Goal: Information Seeking & Learning: Learn about a topic

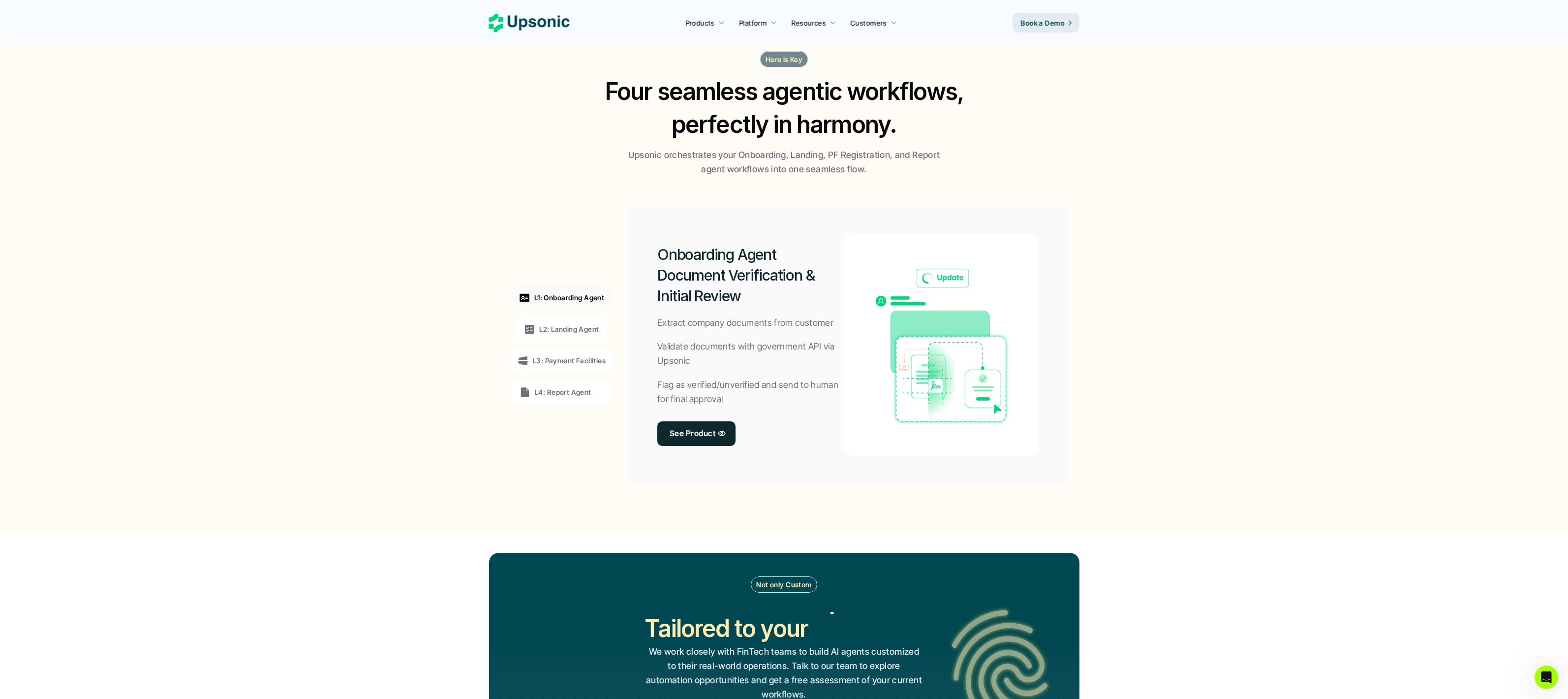
scroll to position [646, 0]
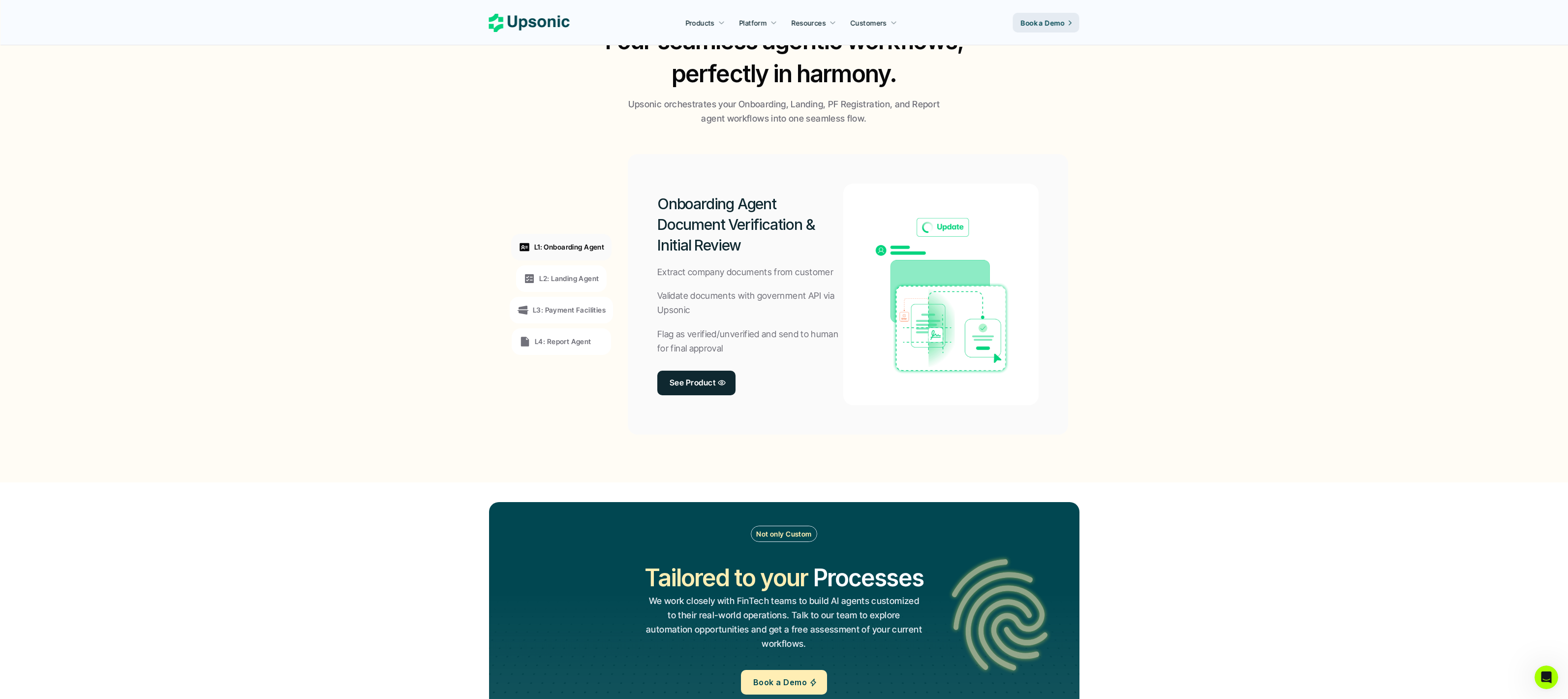
click at [578, 281] on p "L2: Landing Agent" at bounding box center [568, 278] width 59 height 10
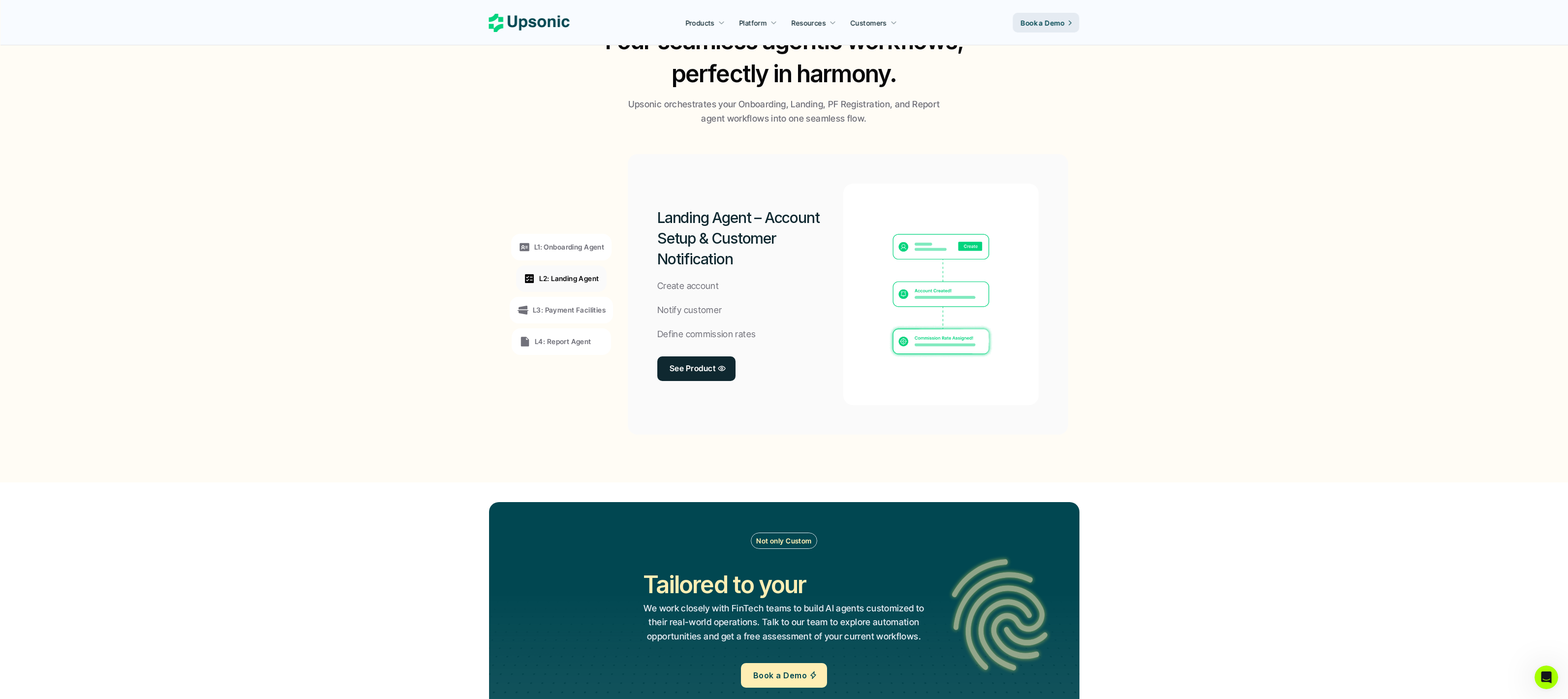
click at [575, 302] on div "L3: Payment Facilities" at bounding box center [561, 310] width 103 height 27
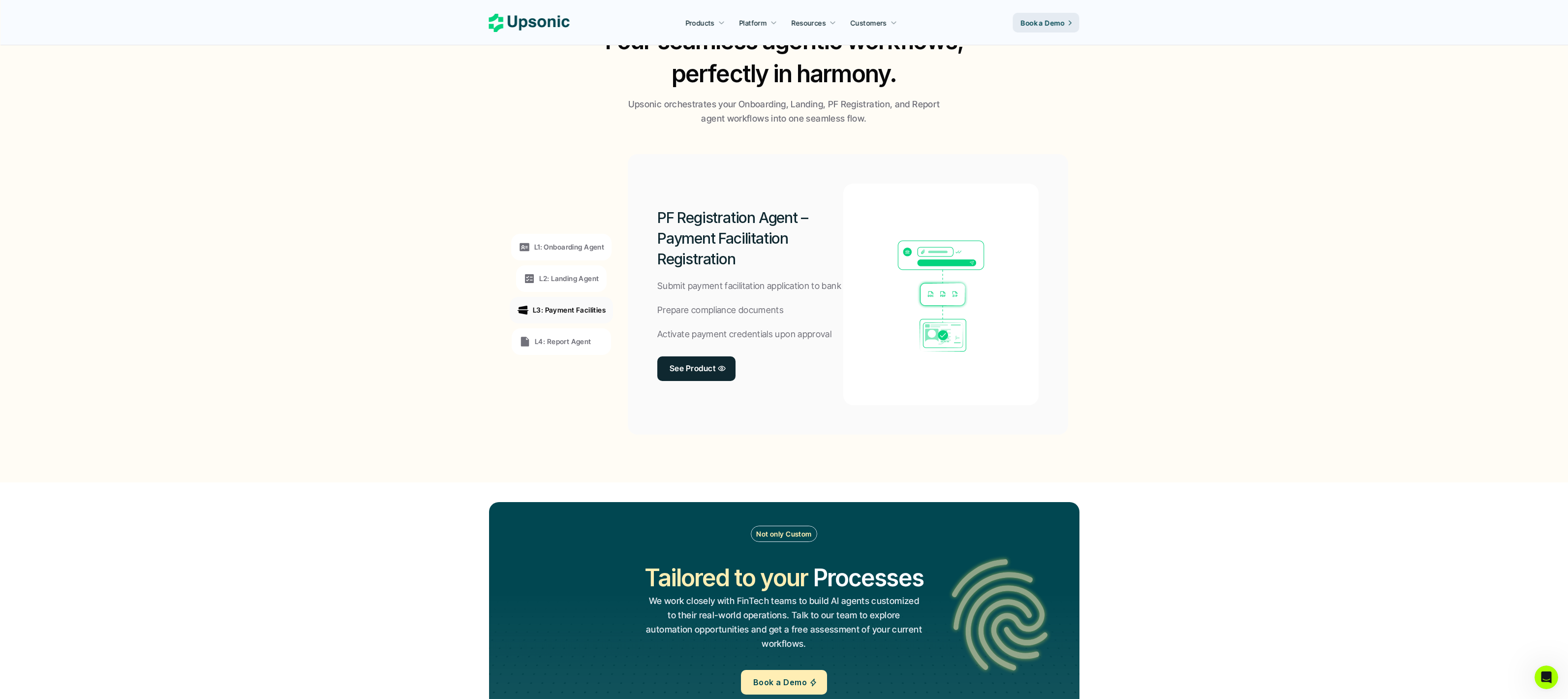
drag, startPoint x: 646, startPoint y: 219, endPoint x: 798, endPoint y: 272, distance: 161.0
click at [798, 272] on div "PF Registration Agent – Payment Facilitation Registration Submit payment facili…" at bounding box center [848, 294] width 440 height 280
click at [798, 272] on div "PF Registration Agent – Payment Facilitation Registration Submit payment facili…" at bounding box center [750, 294] width 186 height 222
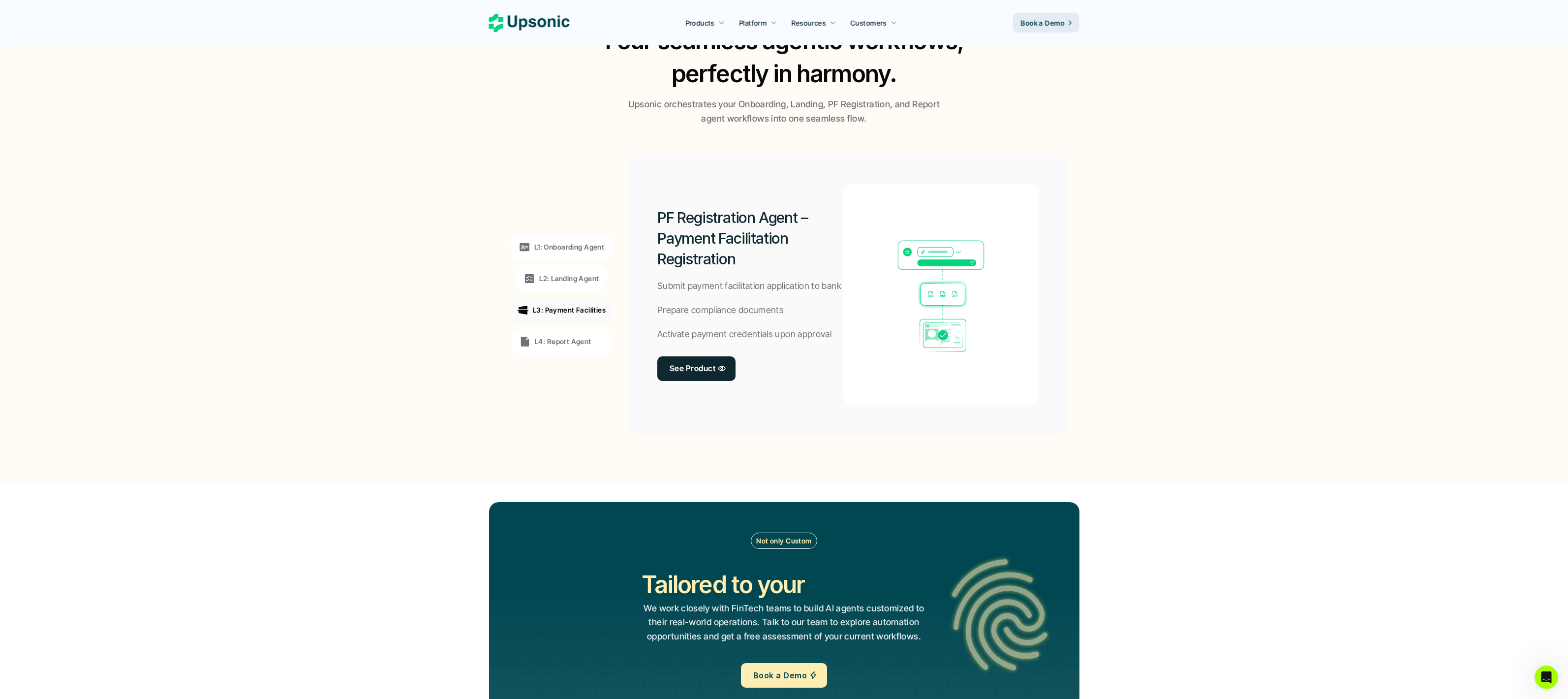
click at [587, 341] on p "L4: Report Agent" at bounding box center [563, 341] width 57 height 10
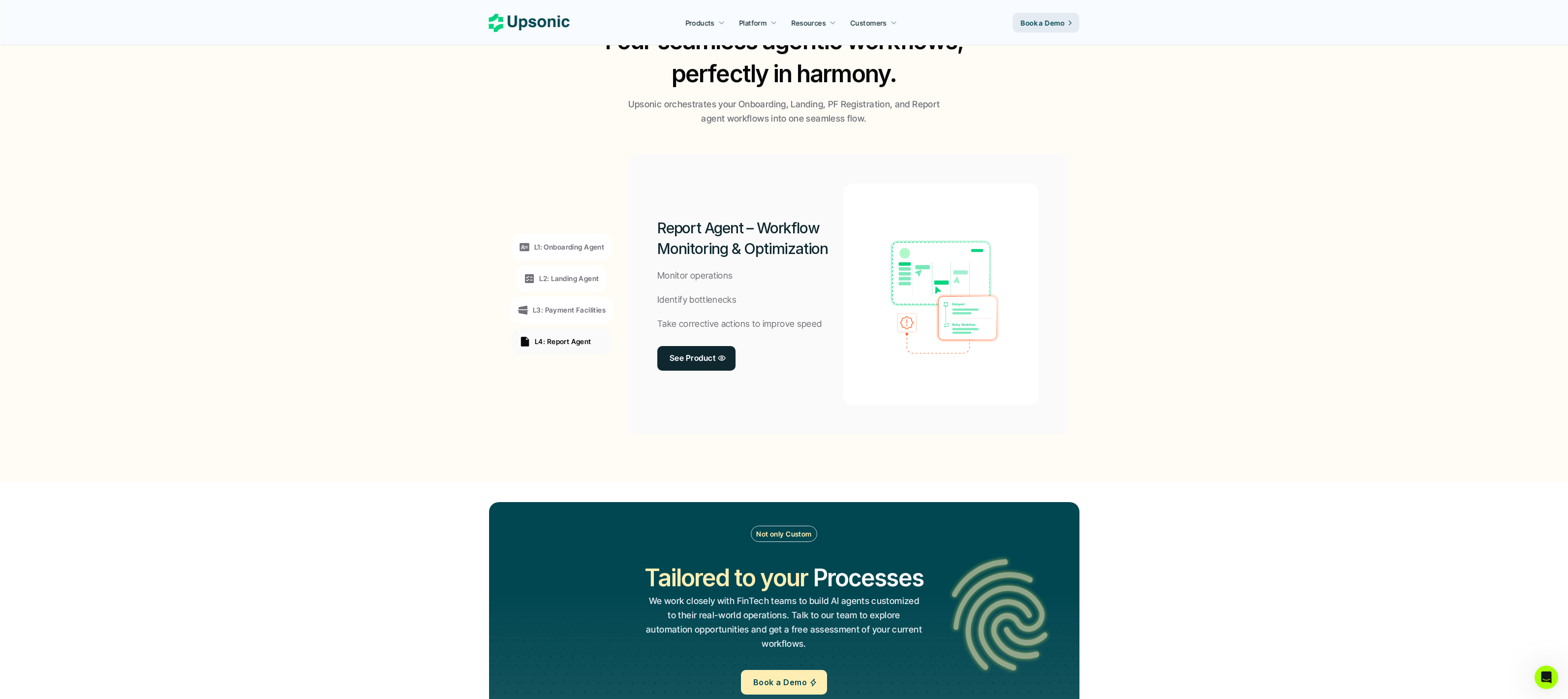
drag, startPoint x: 656, startPoint y: 227, endPoint x: 827, endPoint y: 252, distance: 172.8
click at [827, 252] on h2 "Report Agent – Workflow Monitoring & Optimization" at bounding box center [750, 238] width 186 height 41
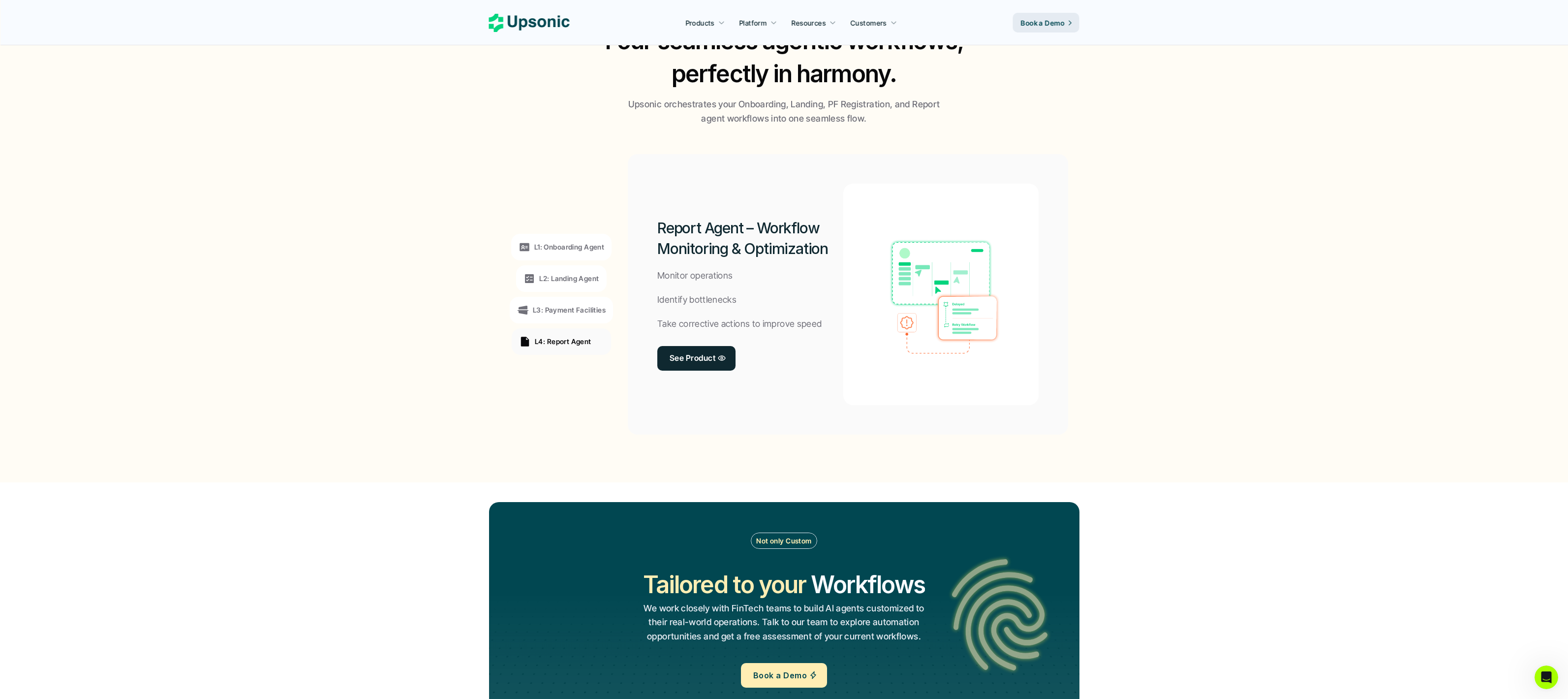
drag, startPoint x: 828, startPoint y: 252, endPoint x: 656, endPoint y: 220, distance: 175.0
click at [656, 220] on div "Report Agent – Workflow Monitoring & Optimization Monitor operations Identify b…" at bounding box center [848, 294] width 440 height 280
click at [656, 224] on div "Report Agent – Workflow Monitoring & Optimization Monitor operations Identify b…" at bounding box center [848, 294] width 440 height 280
drag, startPoint x: 656, startPoint y: 225, endPoint x: 825, endPoint y: 252, distance: 171.1
click at [825, 252] on h2 "Report Agent – Workflow Monitoring & Optimization" at bounding box center [750, 238] width 186 height 41
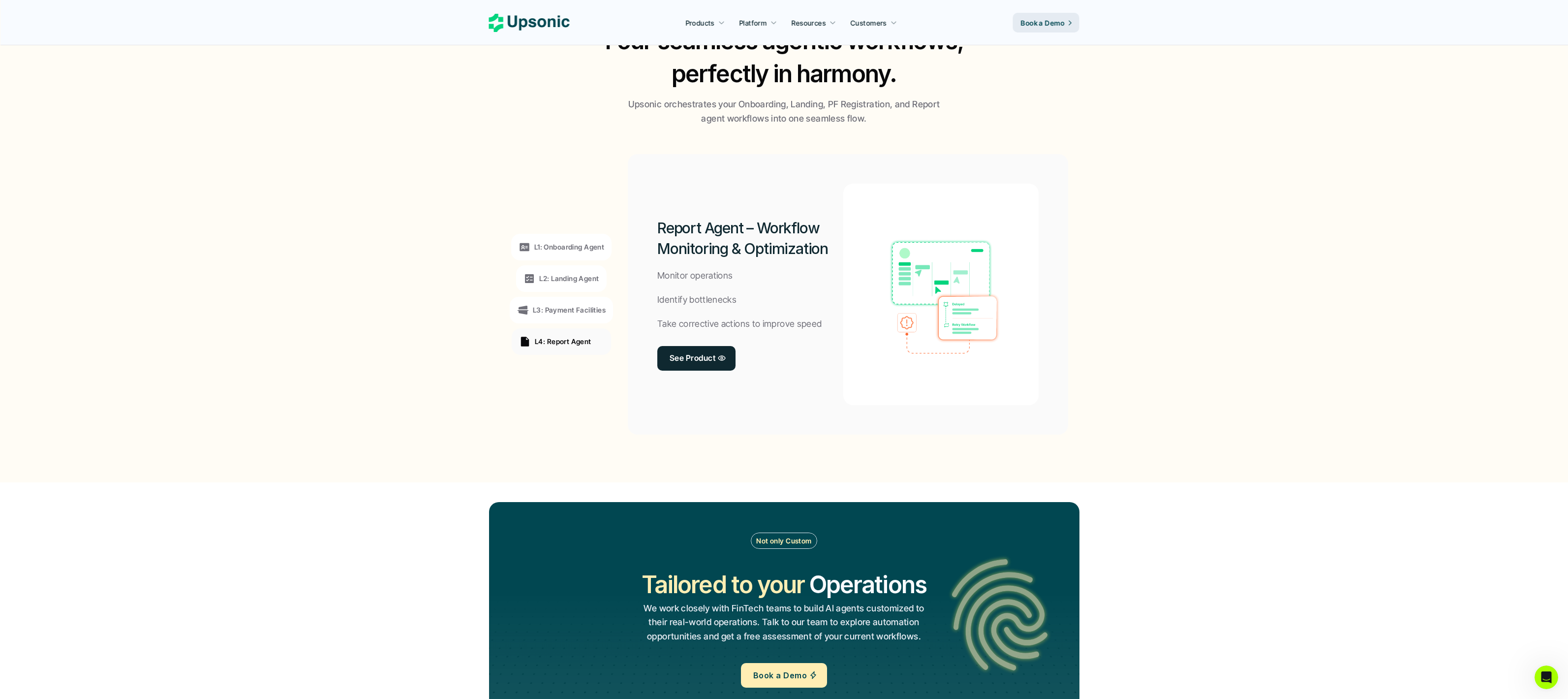
click at [826, 252] on h2 "Report Agent – Workflow Monitoring & Optimization" at bounding box center [750, 238] width 186 height 41
drag, startPoint x: 826, startPoint y: 252, endPoint x: 654, endPoint y: 222, distance: 174.6
click at [654, 222] on div "Report Agent – Workflow Monitoring & Optimization Monitor operations Identify b…" at bounding box center [848, 294] width 440 height 280
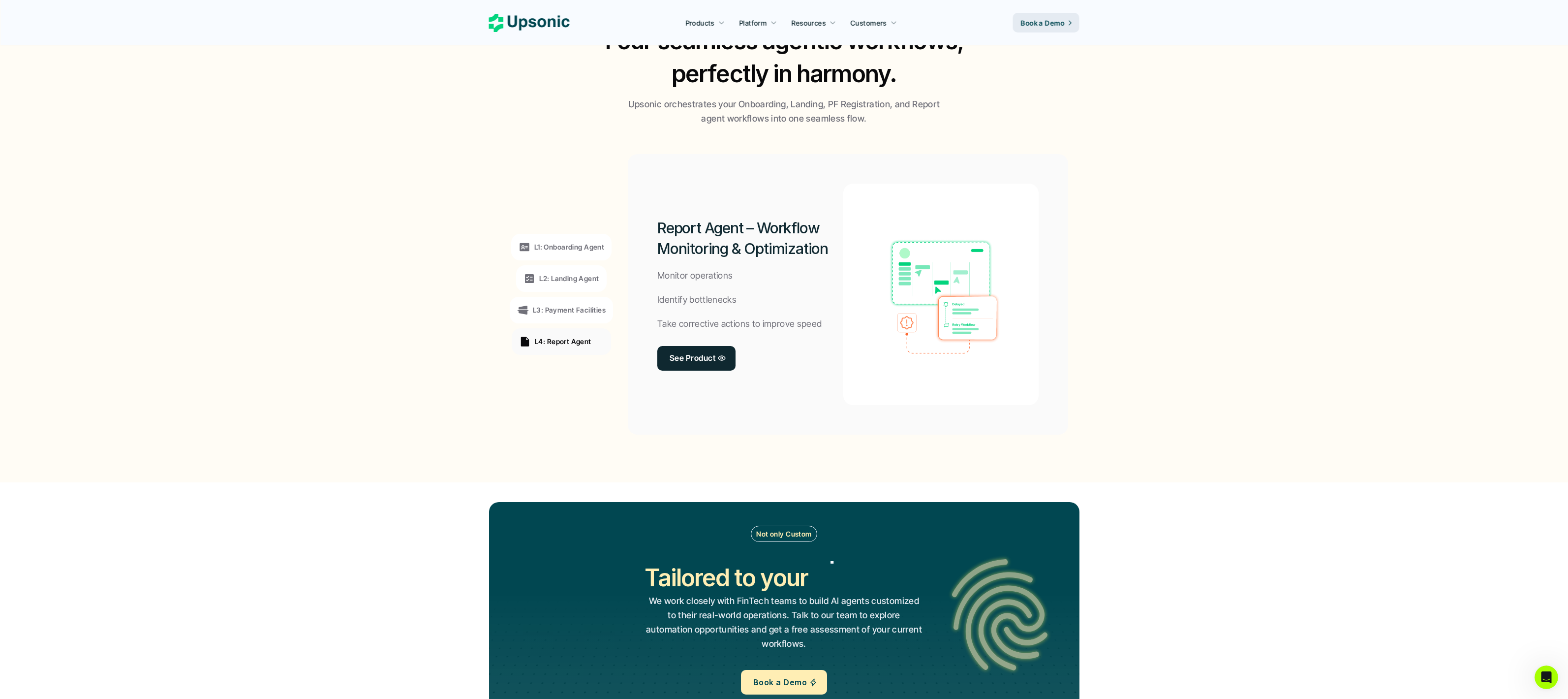
click at [654, 222] on div "Report Agent – Workflow Monitoring & Optimization Monitor operations Identify b…" at bounding box center [848, 294] width 440 height 280
drag, startPoint x: 654, startPoint y: 222, endPoint x: 839, endPoint y: 263, distance: 189.5
click at [839, 263] on div "Report Agent – Workflow Monitoring & Optimization Monitor operations Identify b…" at bounding box center [848, 294] width 440 height 280
click at [834, 262] on div "Report Agent – Workflow Monitoring & Optimization Monitor operations Identify b…" at bounding box center [750, 294] width 186 height 222
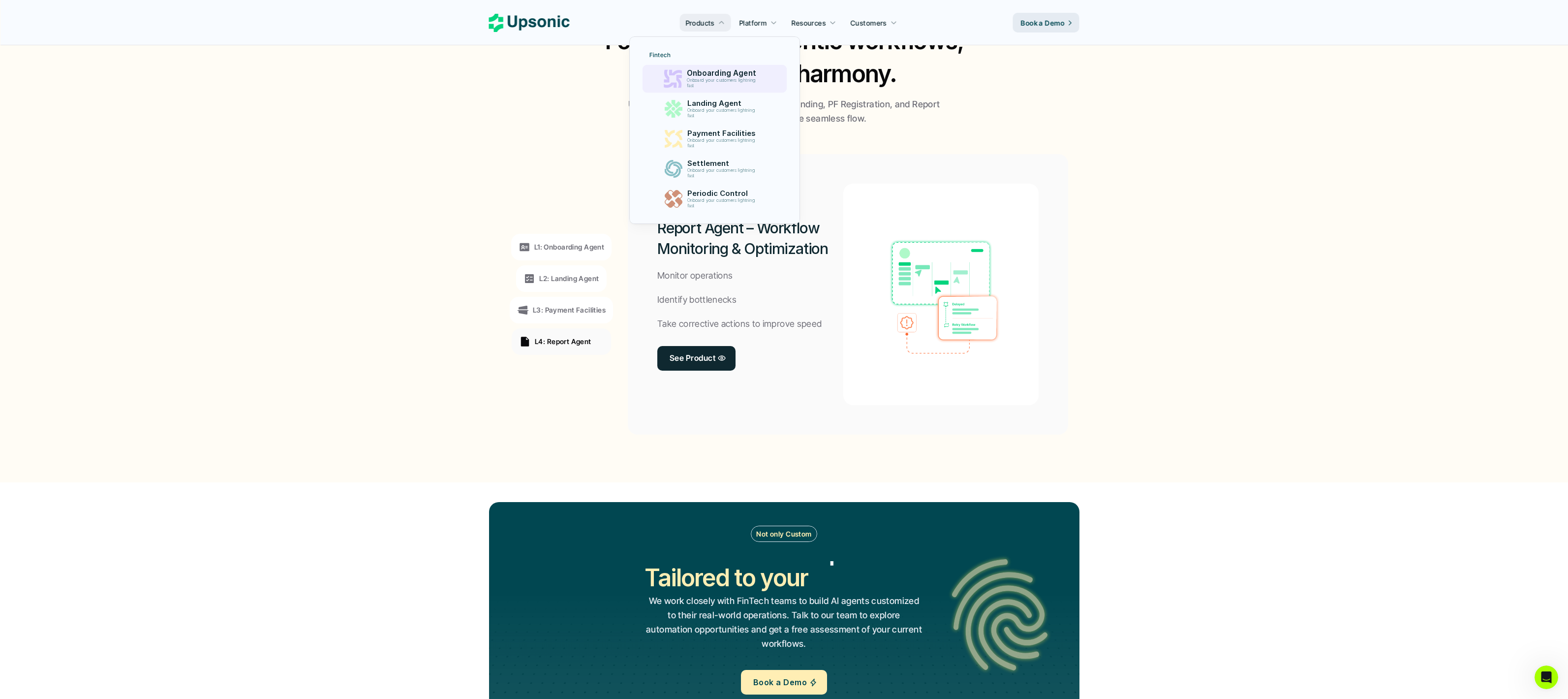
click at [713, 85] on p "Onboard your customers lightning fast" at bounding box center [723, 83] width 72 height 11
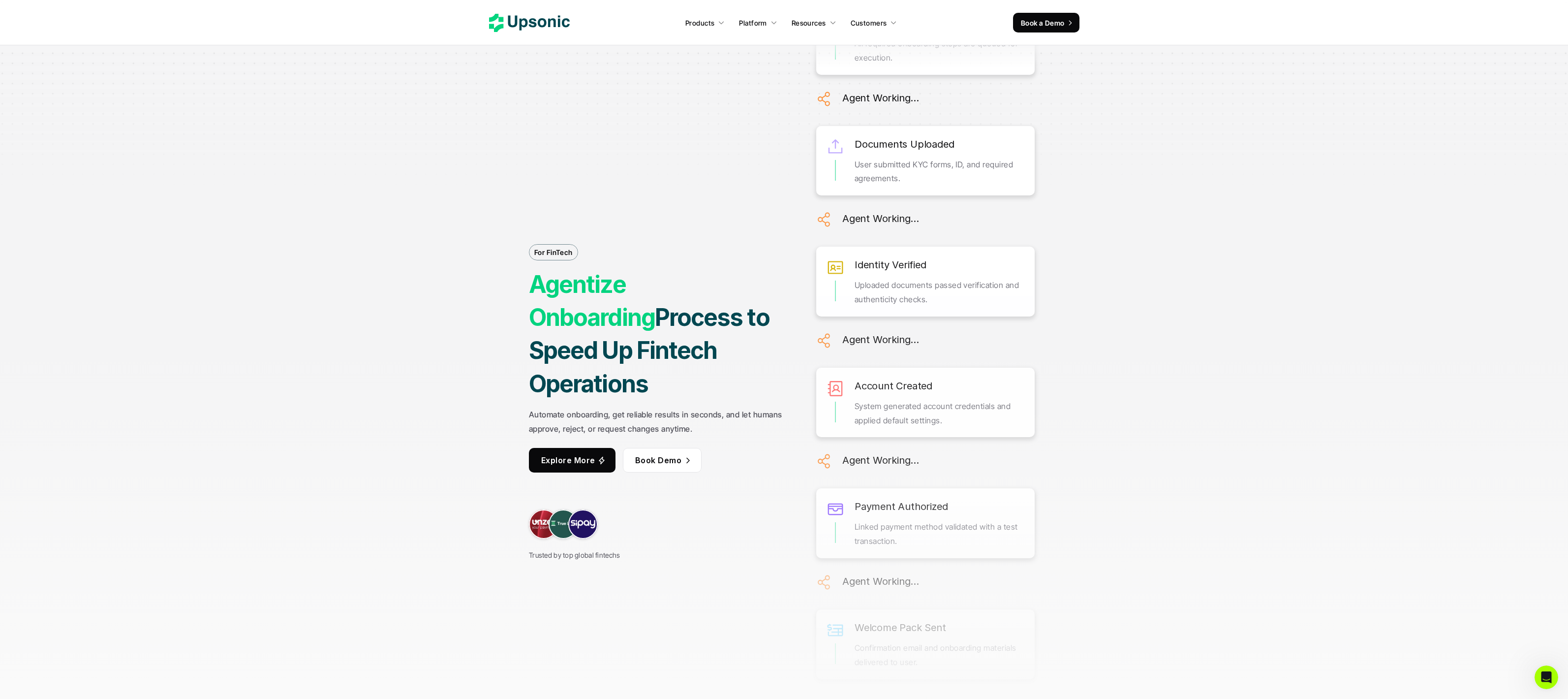
click at [559, 257] on p "For FinTech" at bounding box center [553, 252] width 38 height 10
click at [597, 456] on div at bounding box center [601, 460] width 8 height 10
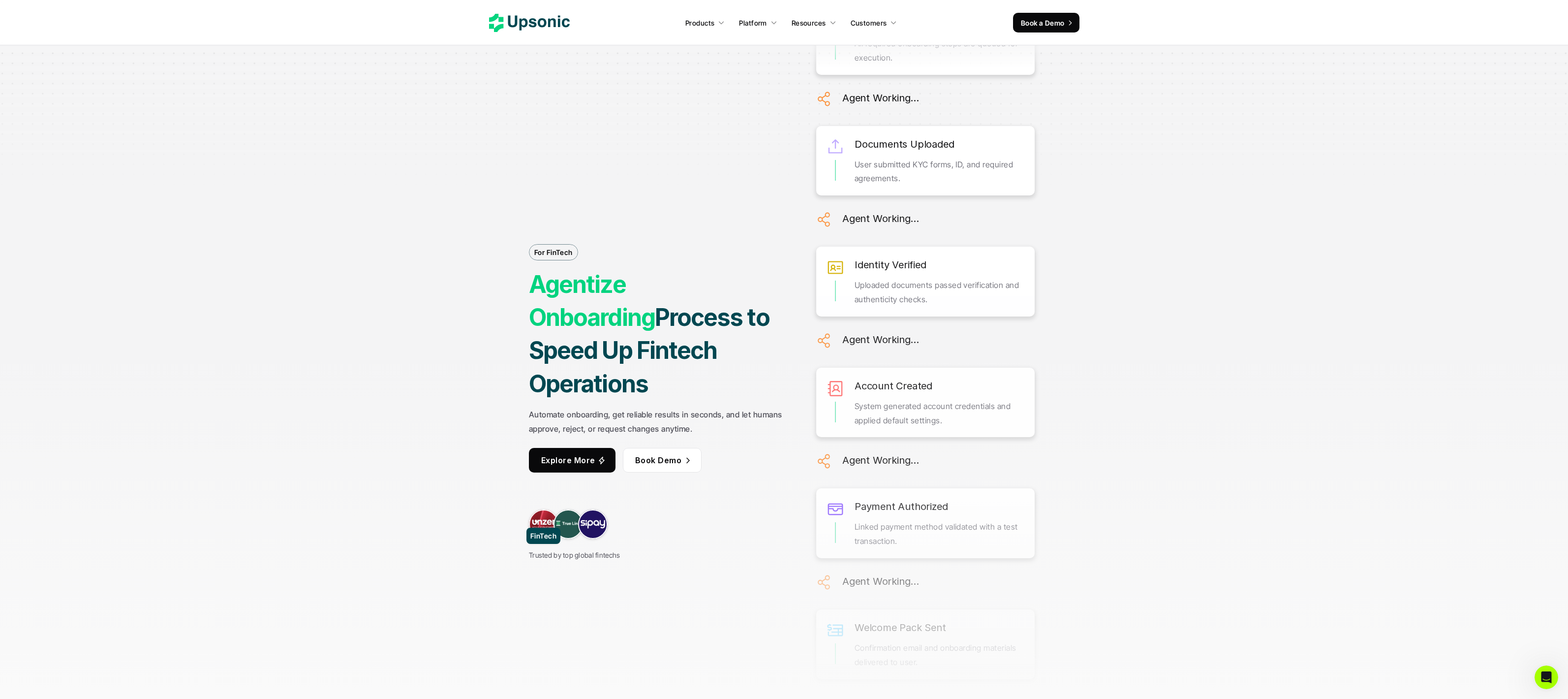
click at [541, 510] on link at bounding box center [543, 524] width 29 height 29
click at [529, 25] on use at bounding box center [529, 23] width 81 height 18
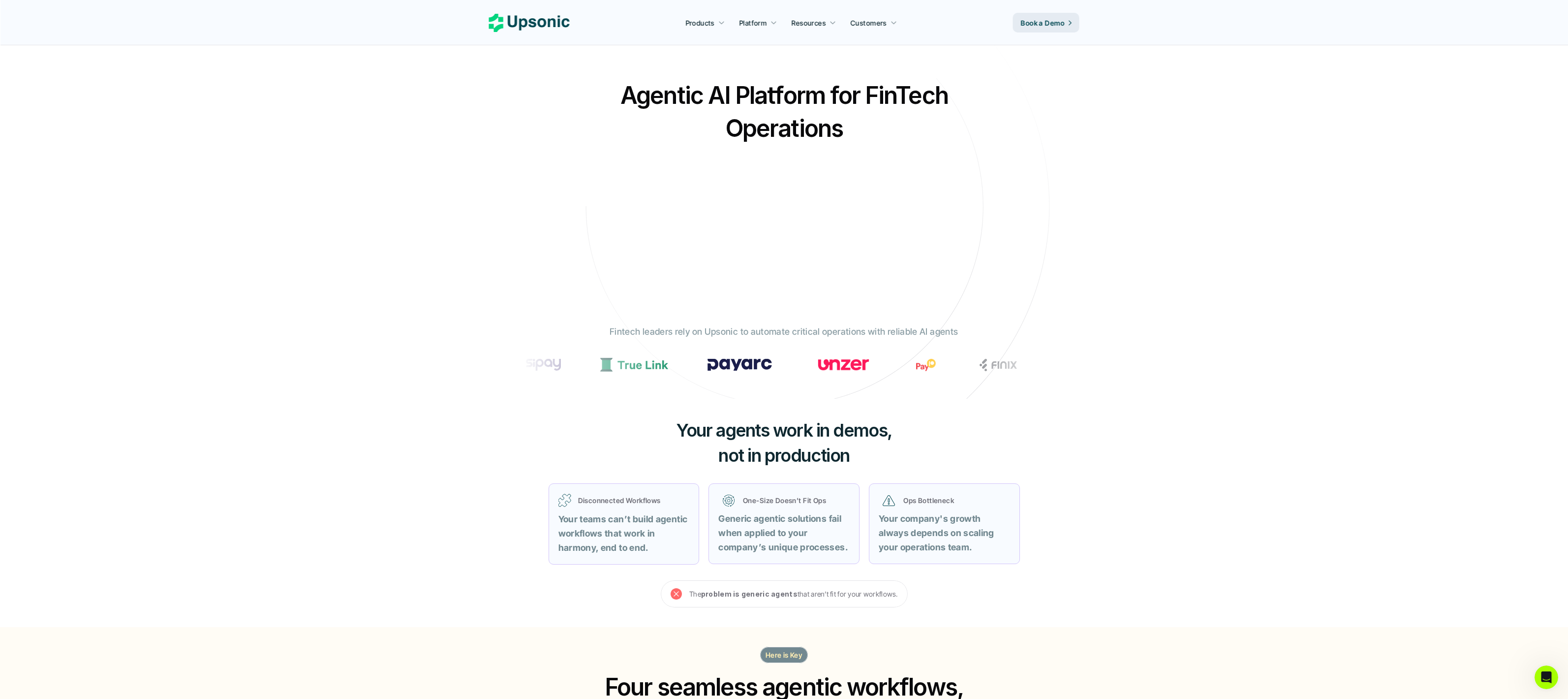
scroll to position [12, 0]
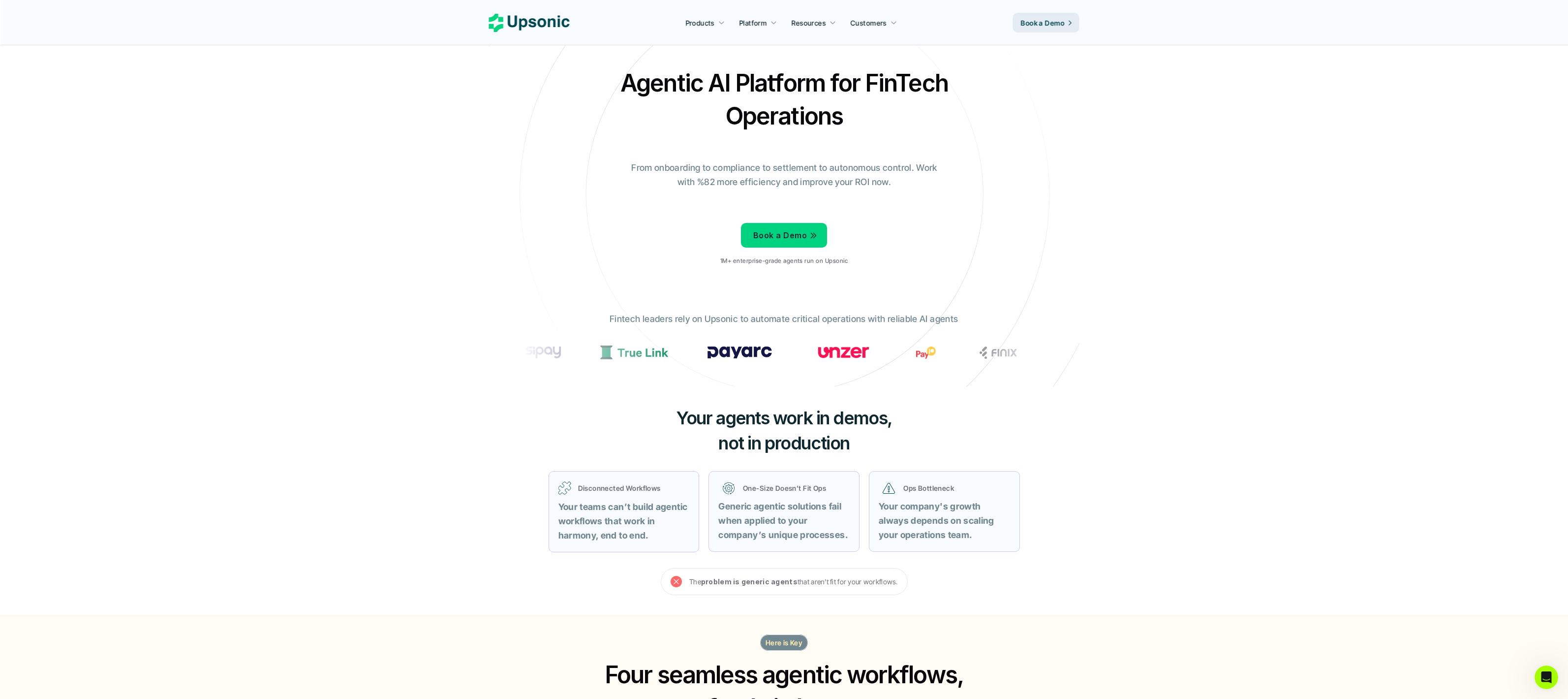
click at [92, 353] on img at bounding box center [59, 352] width 64 height 12
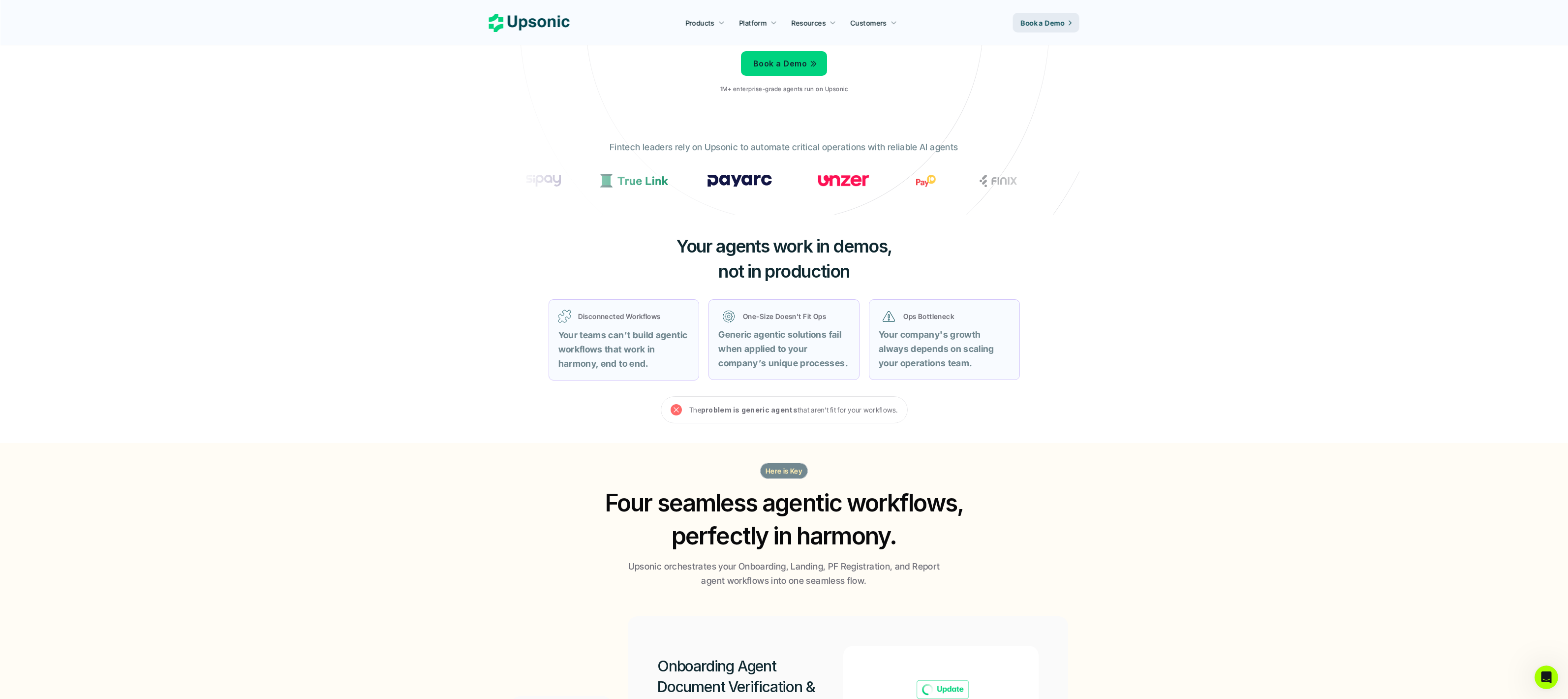
scroll to position [62, 0]
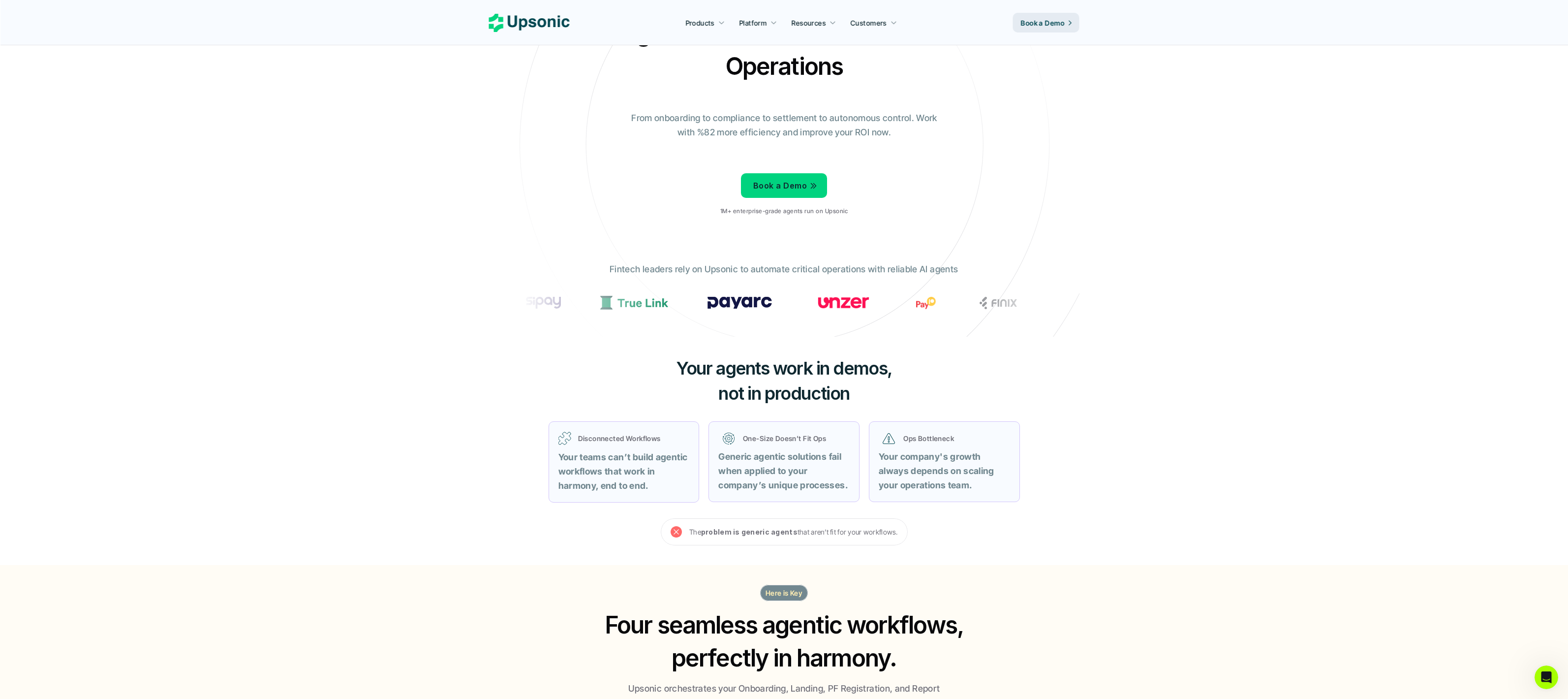
click at [256, 302] on img at bounding box center [245, 302] width 22 height 12
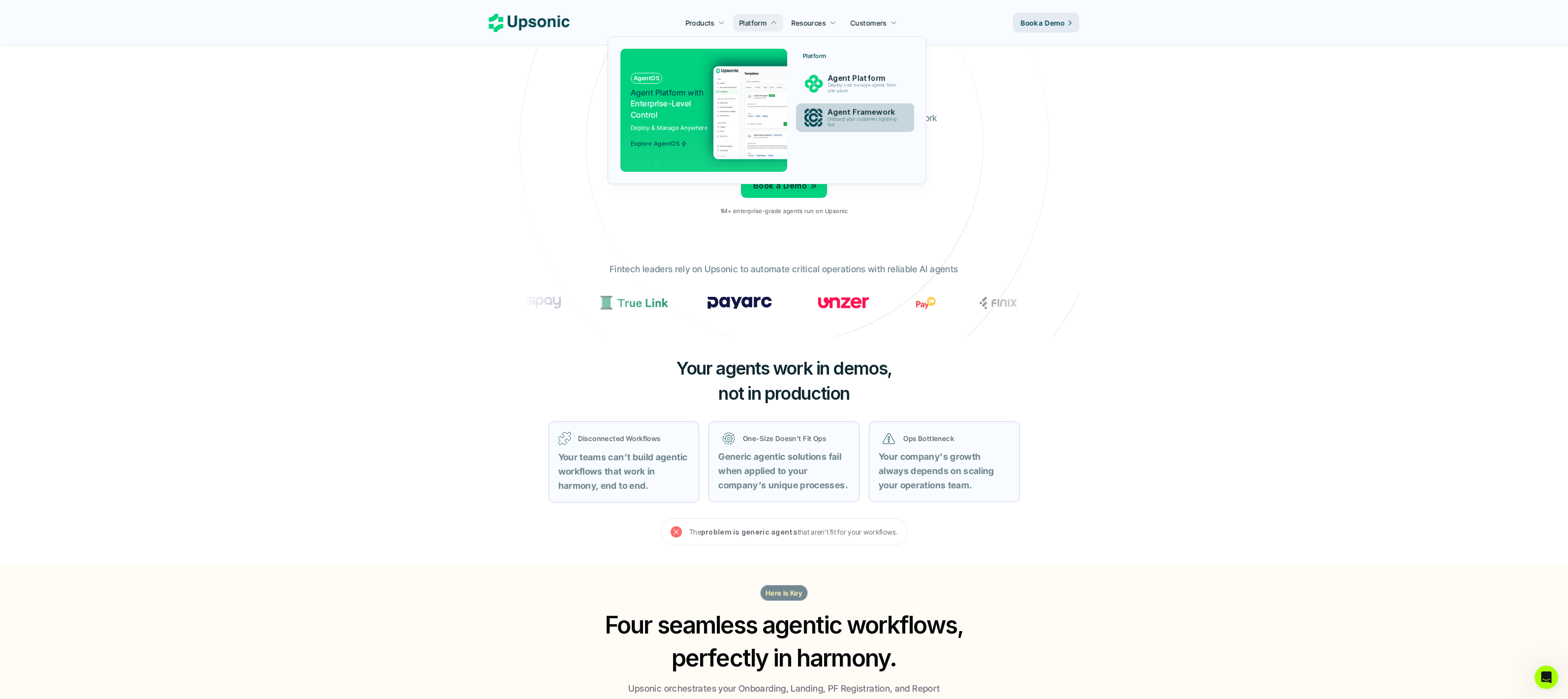
click at [845, 112] on p "Agent Framework" at bounding box center [864, 112] width 75 height 9
click at [734, 103] on img at bounding box center [809, 112] width 191 height 93
click at [849, 76] on p "Agent Platform" at bounding box center [864, 78] width 75 height 9
click at [838, 117] on p "Onboard your customers lightning fast" at bounding box center [863, 122] width 73 height 11
click at [740, 92] on img at bounding box center [809, 112] width 191 height 93
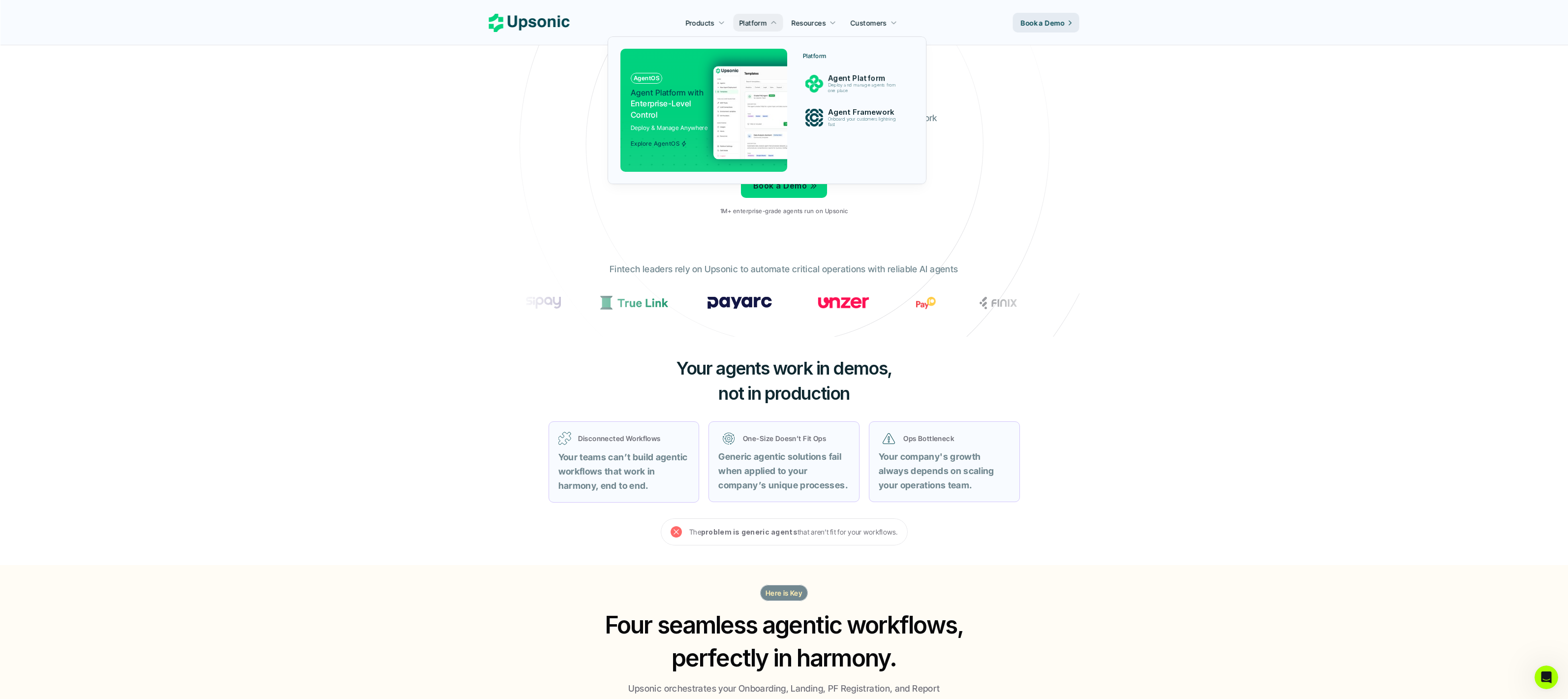
click at [652, 134] on div "AgentOS Agent Platform with Enterprise-Level Control Deploy & Manage Anywhere E…" at bounding box center [671, 109] width 81 height 75
click at [660, 148] on div at bounding box center [701, 144] width 198 height 57
click at [678, 66] on div at bounding box center [703, 105] width 181 height 148
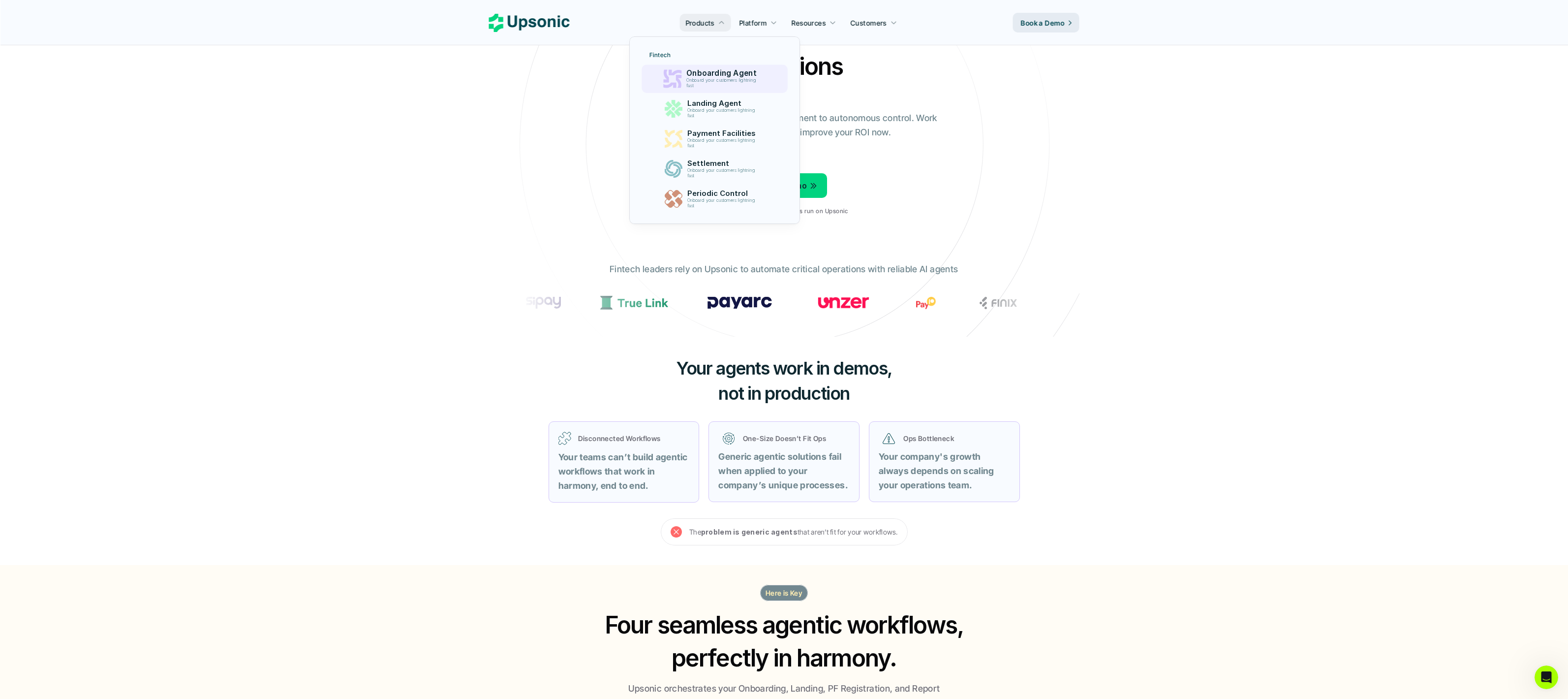
click at [715, 69] on p "Onboarding Agent" at bounding box center [723, 73] width 75 height 9
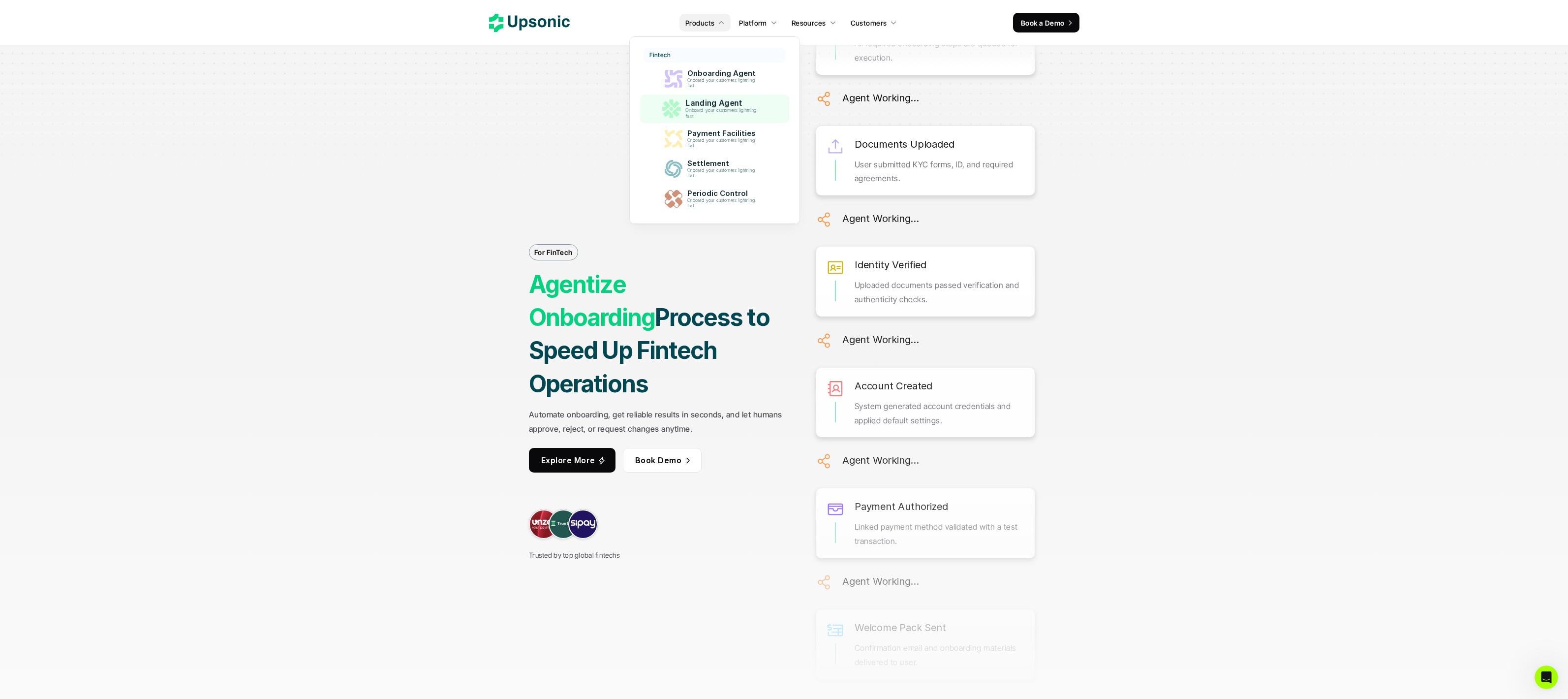
click at [723, 115] on p "Onboard your customers lightning fast" at bounding box center [723, 114] width 75 height 12
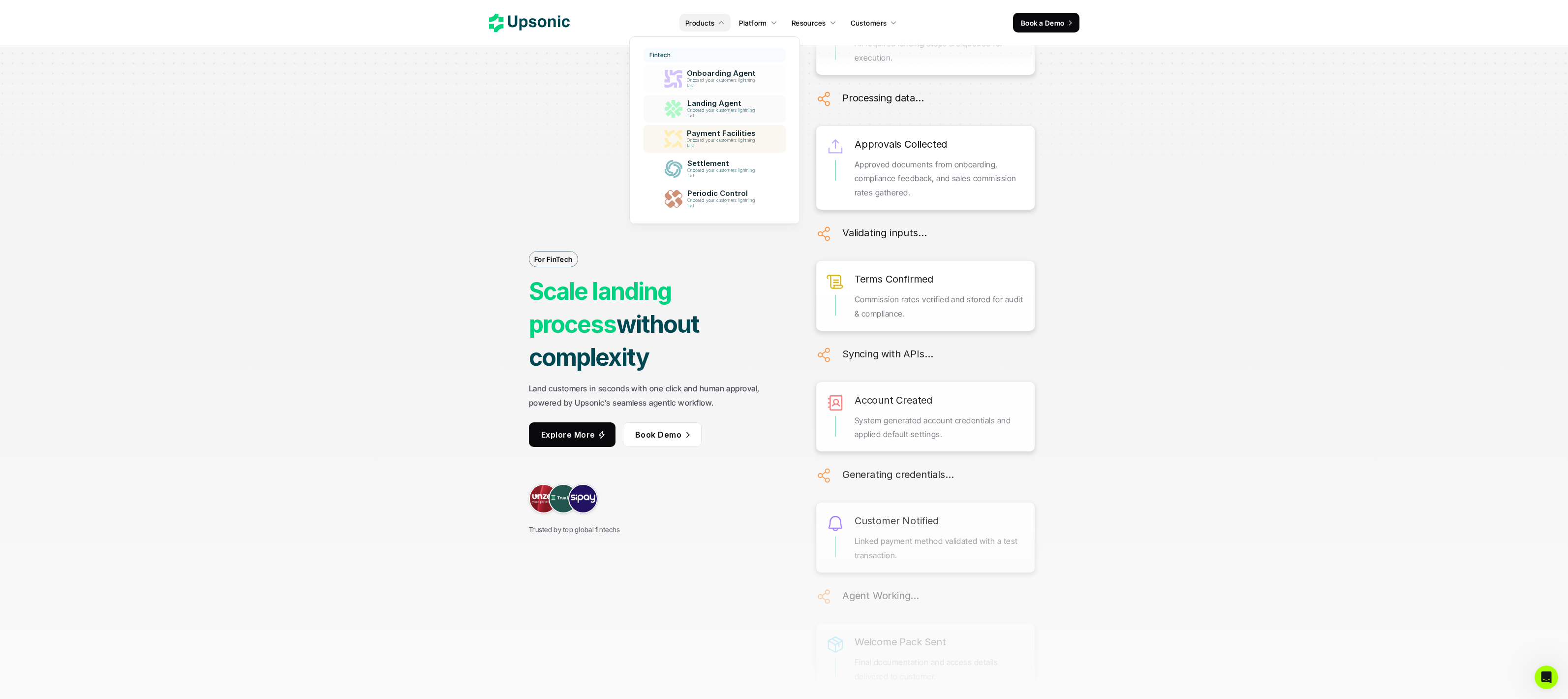
click at [708, 142] on p "Onboard your customers lightning fast" at bounding box center [723, 143] width 72 height 11
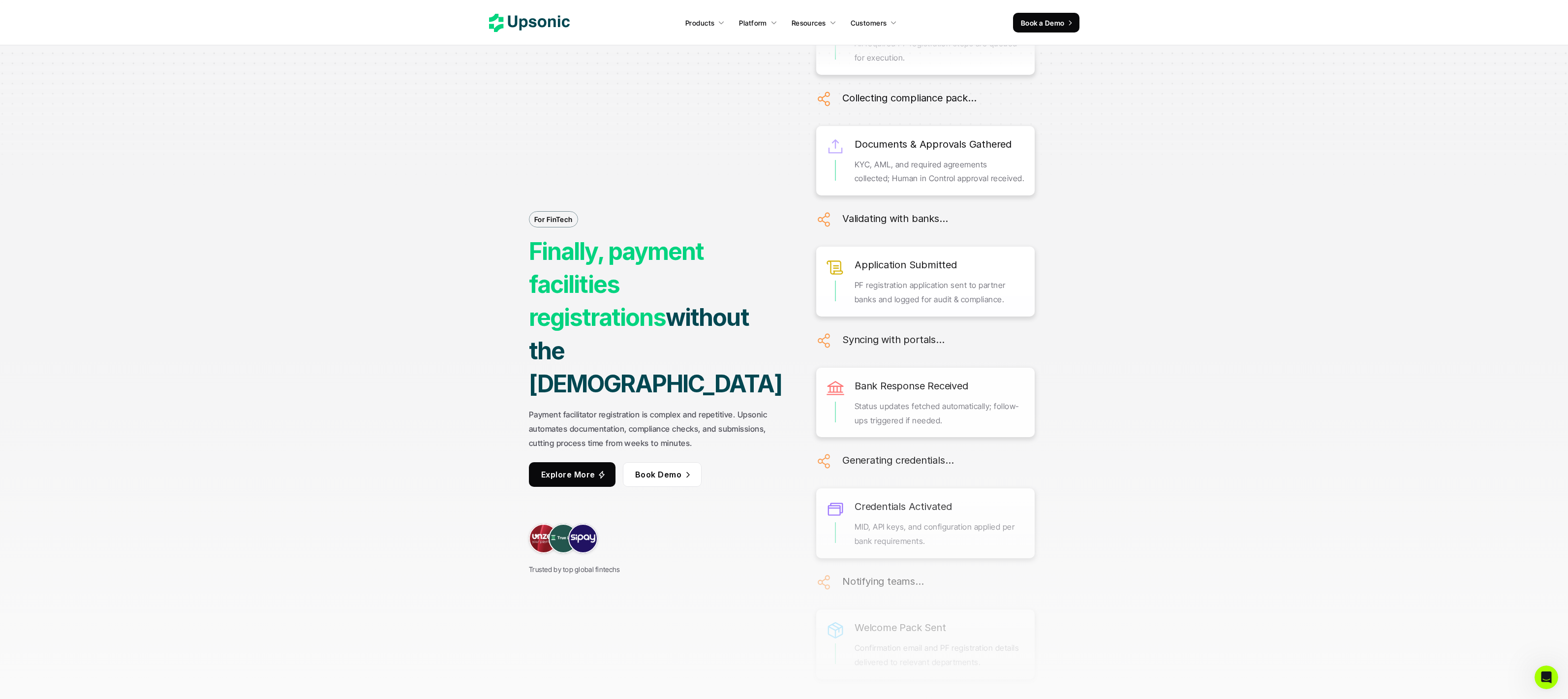
click at [555, 20] on use at bounding box center [529, 23] width 81 height 18
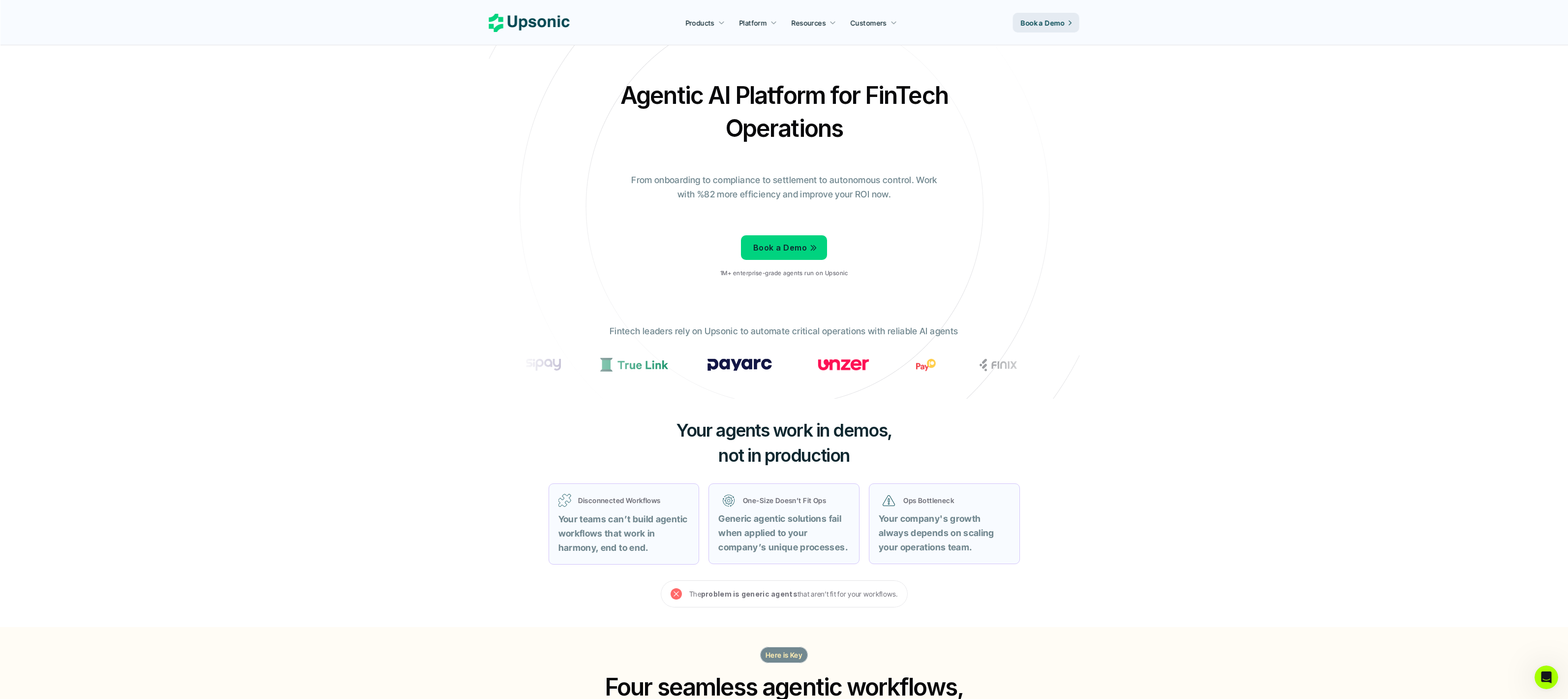
drag, startPoint x: 849, startPoint y: 180, endPoint x: 908, endPoint y: 195, distance: 60.9
click at [908, 195] on p "From onboarding to compliance to settlement to autonomous control. Work with %8…" at bounding box center [784, 187] width 320 height 29
drag, startPoint x: 604, startPoint y: 329, endPoint x: 966, endPoint y: 334, distance: 362.0
click at [966, 334] on div "Fintech leaders rely on Upsonic to automate critical operations with reliable A…" at bounding box center [784, 354] width 541 height 75
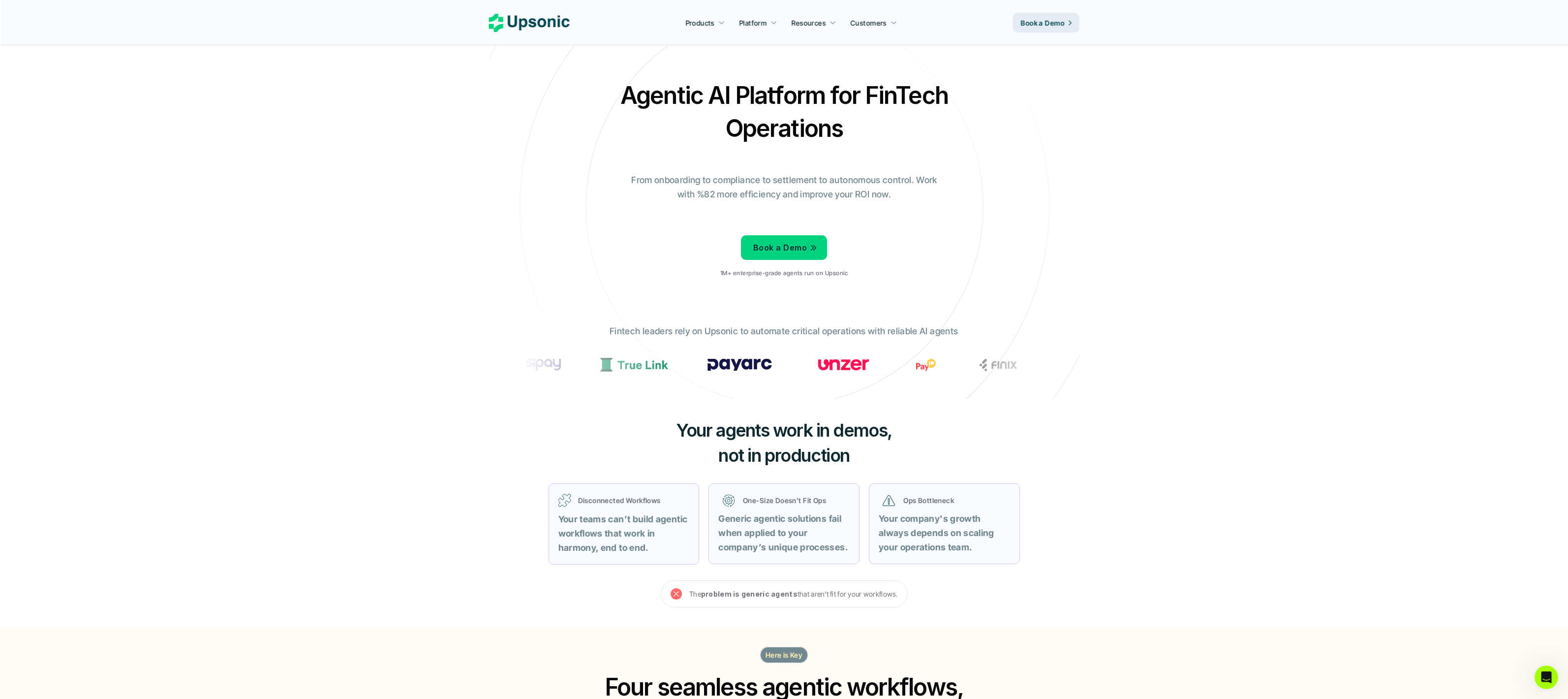
click at [966, 334] on div "Fintech leaders rely on Upsonic to automate critical operations with reliable A…" at bounding box center [784, 354] width 541 height 75
drag, startPoint x: 678, startPoint y: 430, endPoint x: 885, endPoint y: 446, distance: 207.6
click at [885, 446] on h3 "Your agents work in demos, not in production" at bounding box center [784, 443] width 295 height 50
click at [877, 451] on h3 "Your agents work in demos, not in production" at bounding box center [784, 443] width 295 height 50
drag, startPoint x: 821, startPoint y: 451, endPoint x: 648, endPoint y: 425, distance: 174.9
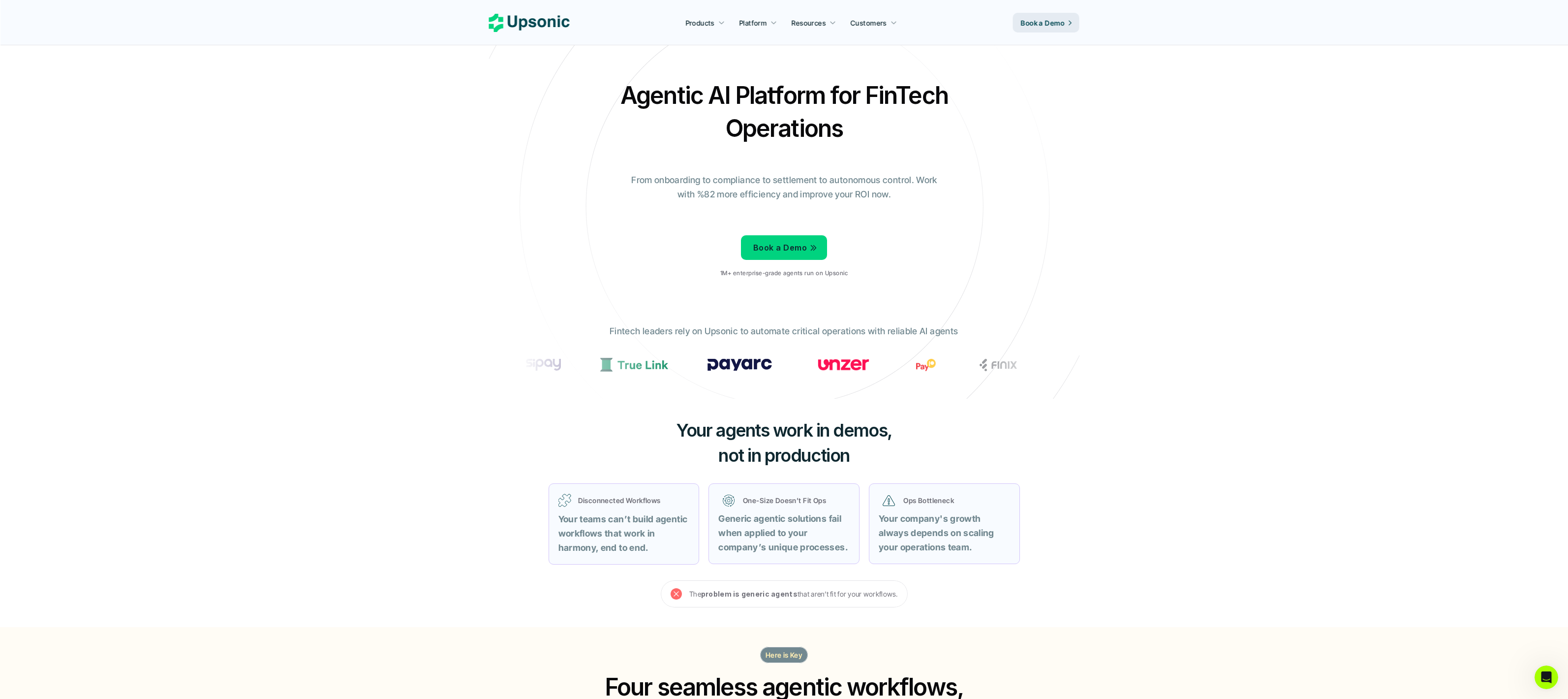
click at [648, 425] on h3 "Your agents work in demos, not in production" at bounding box center [784, 443] width 295 height 50
drag, startPoint x: 663, startPoint y: 429, endPoint x: 883, endPoint y: 464, distance: 222.8
click at [883, 464] on h3 "Your agents work in demos, not in production" at bounding box center [784, 443] width 295 height 50
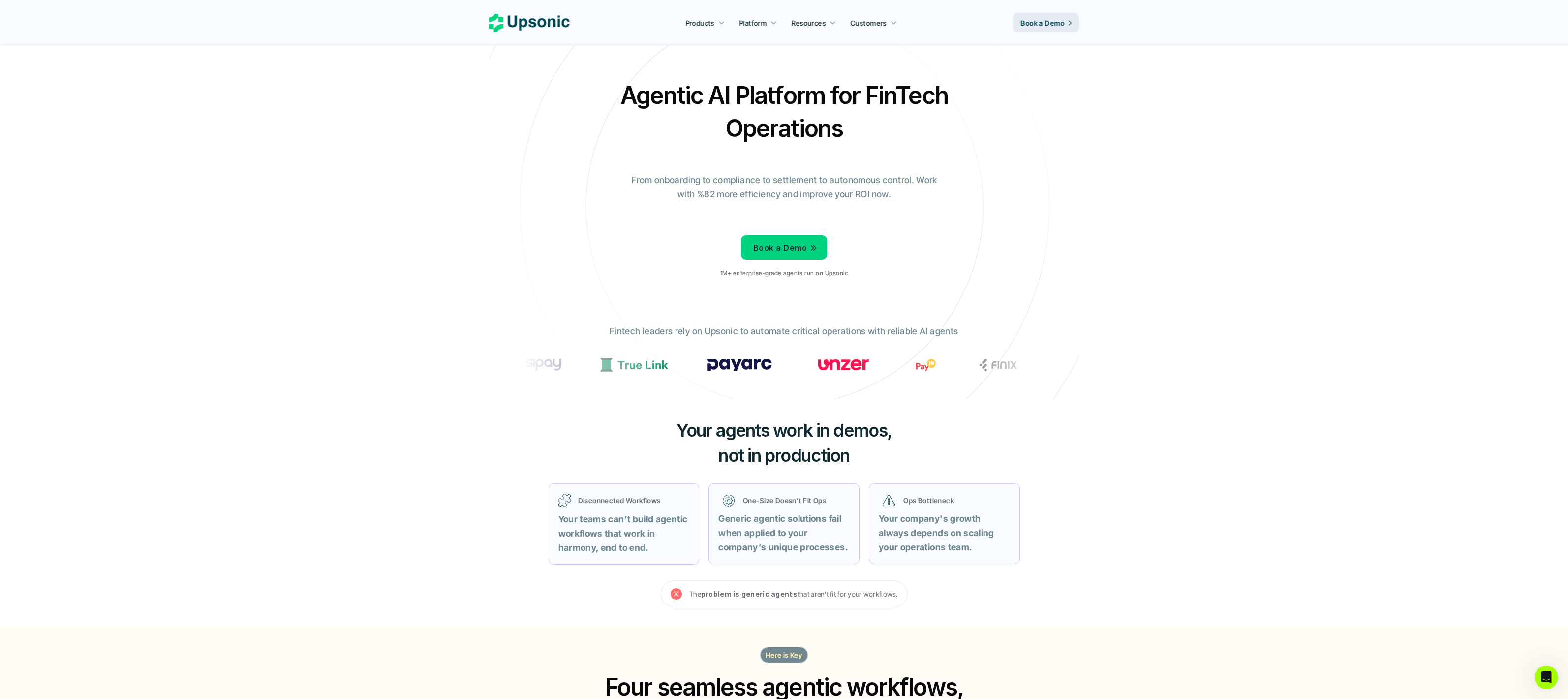
click at [524, 22] on icon at bounding box center [529, 23] width 81 height 18
click at [522, 25] on icon at bounding box center [529, 23] width 81 height 18
drag, startPoint x: 956, startPoint y: 332, endPoint x: 634, endPoint y: 329, distance: 322.0
click at [634, 329] on div "Fintech leaders rely on Upsonic to automate critical operations with reliable A…" at bounding box center [784, 354] width 541 height 75
click at [634, 329] on p "Fintech leaders rely on Upsonic to automate critical operations with reliable A…" at bounding box center [783, 331] width 348 height 14
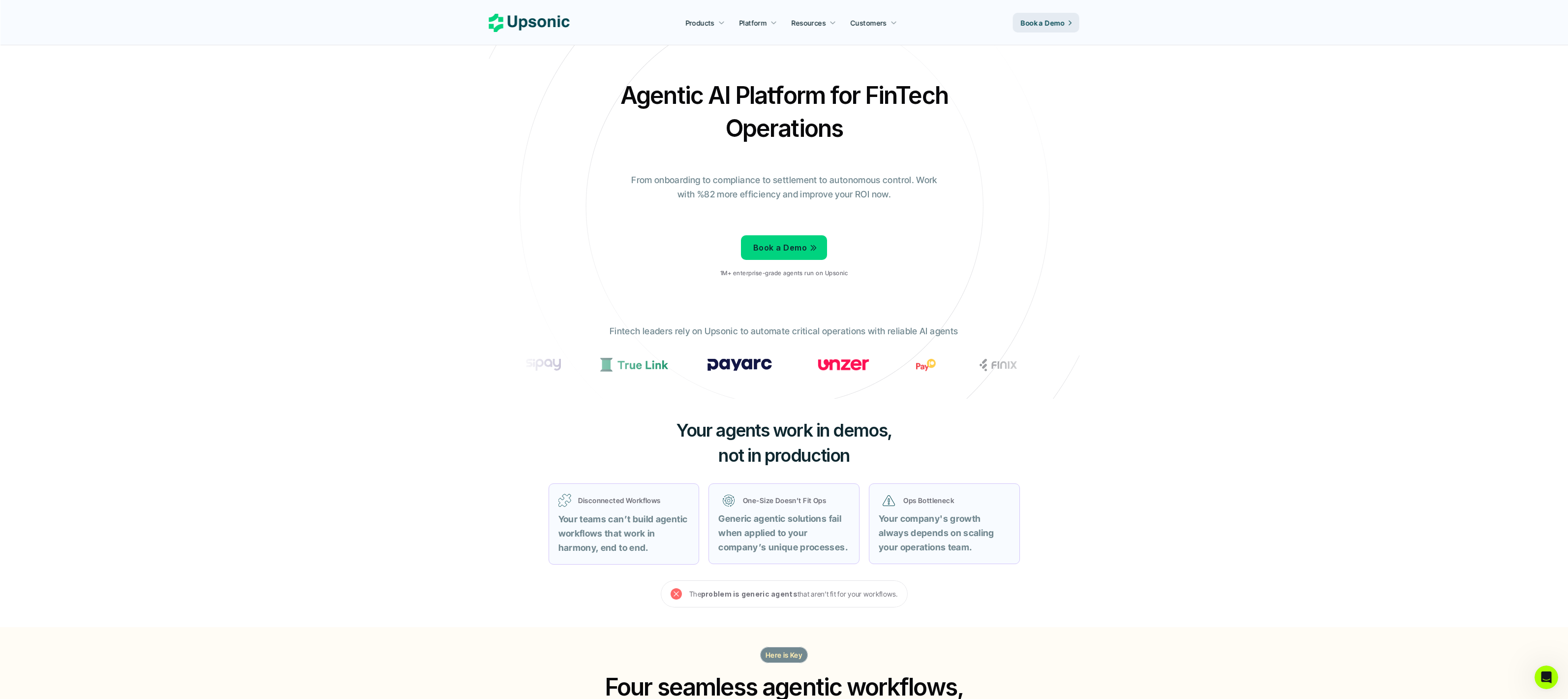
drag, startPoint x: 604, startPoint y: 331, endPoint x: 985, endPoint y: 332, distance: 381.0
click at [985, 332] on div "Fintech leaders rely on Upsonic to automate critical operations with reliable A…" at bounding box center [784, 354] width 541 height 75
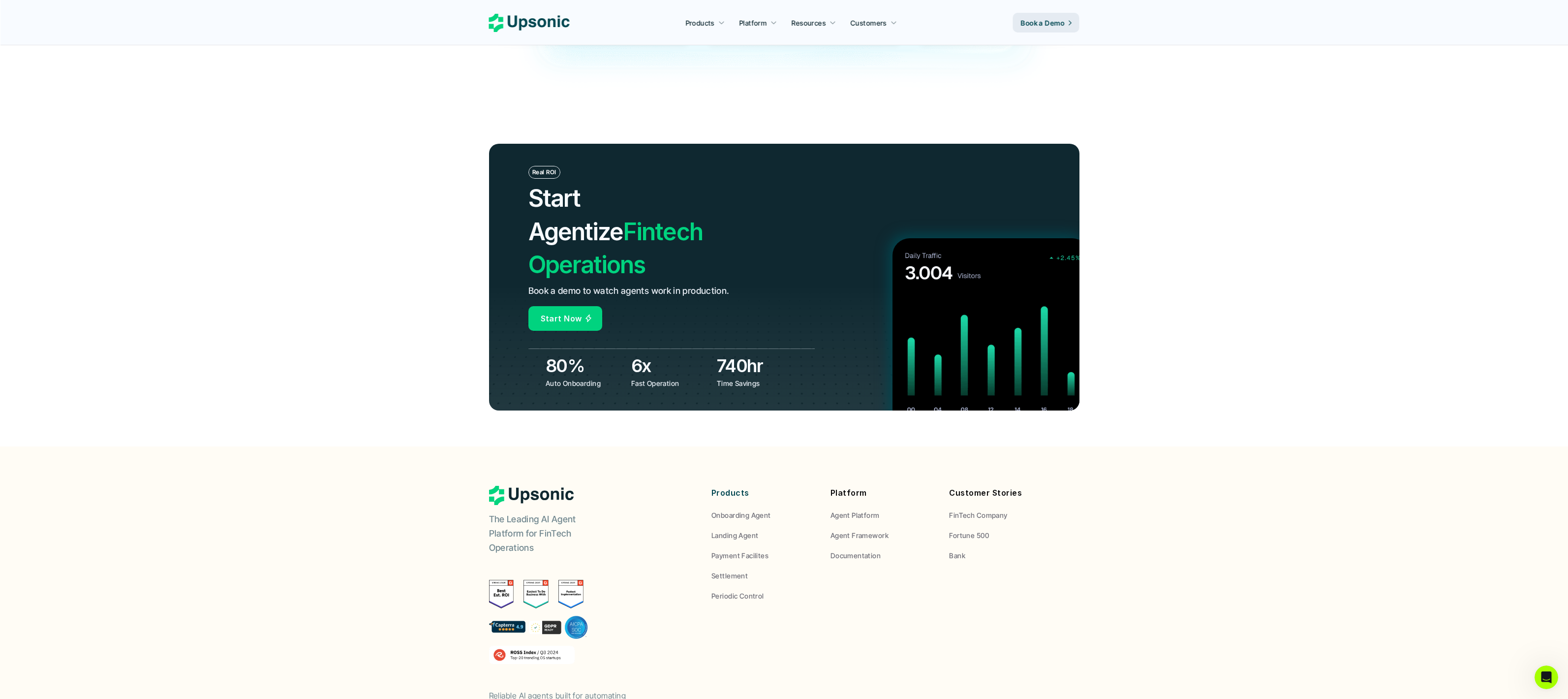
scroll to position [3413, 0]
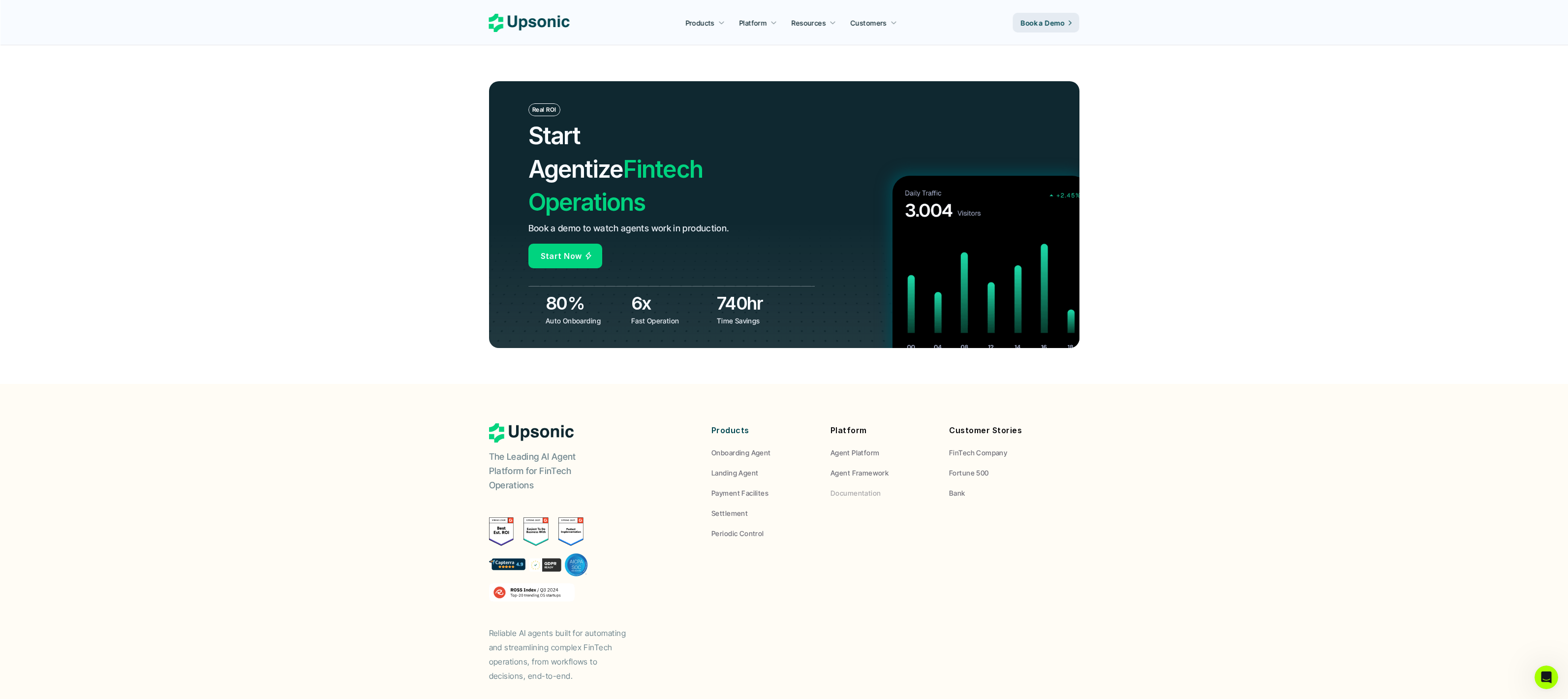
click at [868, 467] on p "Agent Framework" at bounding box center [859, 472] width 58 height 10
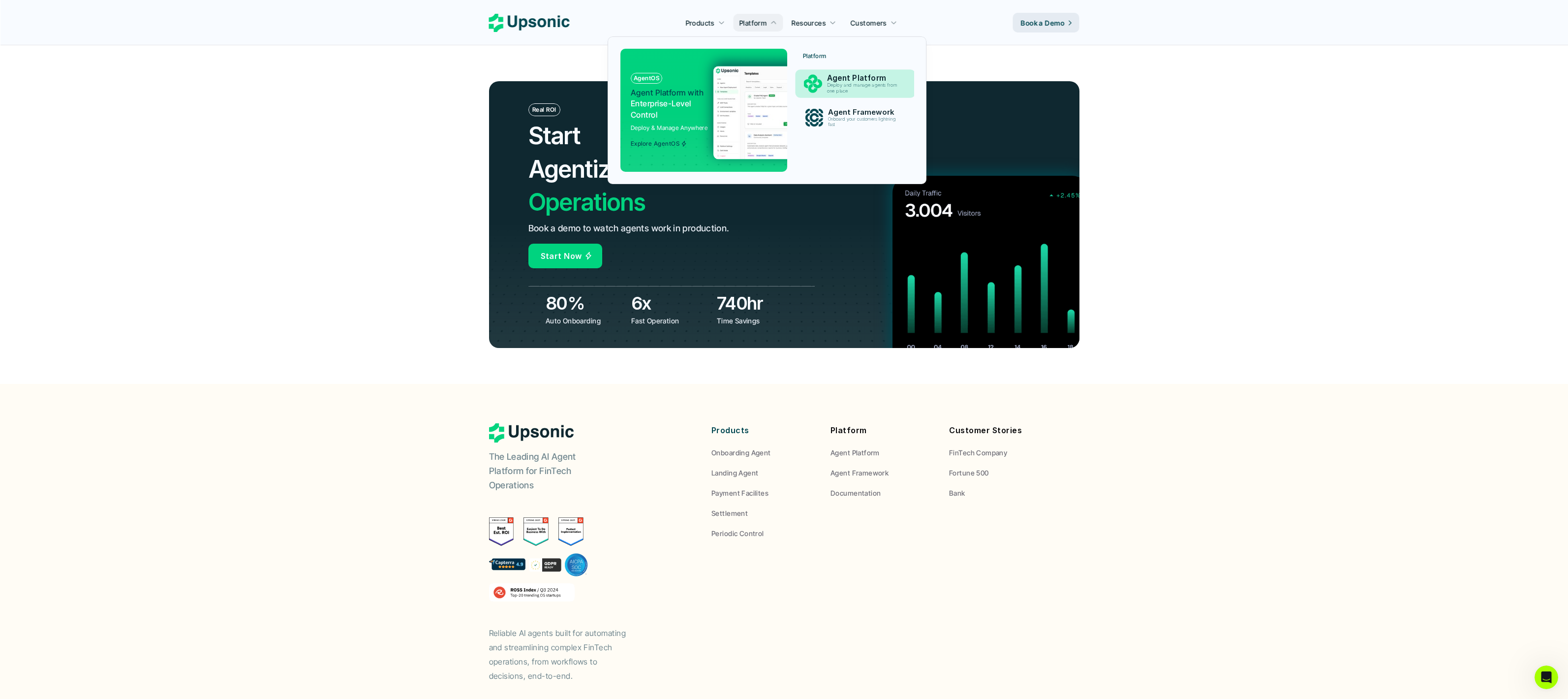
click at [832, 90] on p "Deploy and manage agents from one place" at bounding box center [864, 88] width 74 height 11
click at [834, 124] on p "Onboard your customers lightning fast" at bounding box center [864, 122] width 72 height 11
click at [838, 94] on div "Agent Platform Deploy and manage agents from one place" at bounding box center [864, 83] width 83 height 24
